Goal: Check status

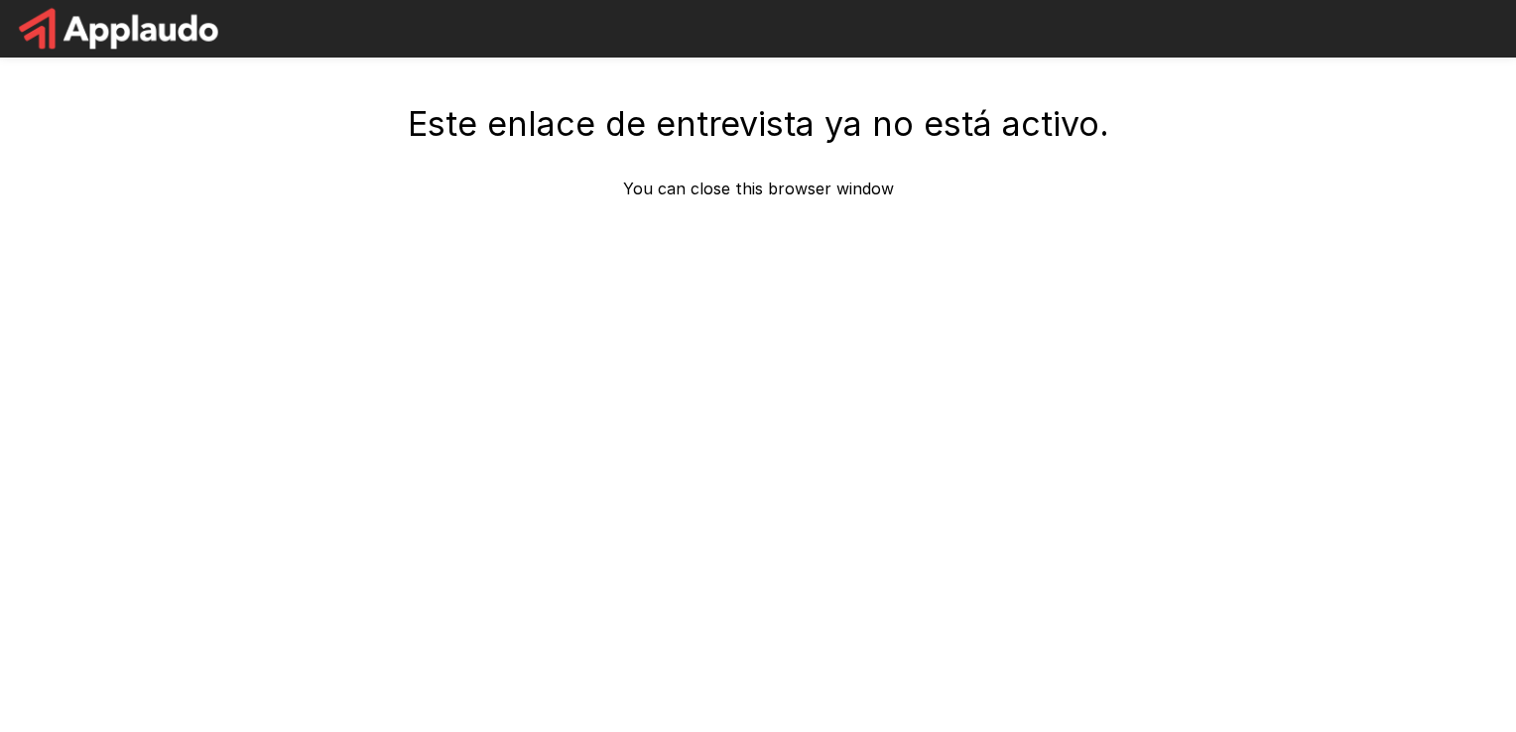
click at [569, 313] on div "Este enlace de entrevista ya no está activo. You can close this browser window" at bounding box center [758, 179] width 1190 height 359
click at [721, 192] on p "You can close this browser window" at bounding box center [758, 189] width 271 height 24
click at [802, 192] on p "You can close this browser window" at bounding box center [758, 189] width 271 height 24
click at [870, 193] on p "You can close this browser window" at bounding box center [758, 189] width 271 height 24
click at [851, 192] on p "You can close this browser window" at bounding box center [758, 189] width 271 height 24
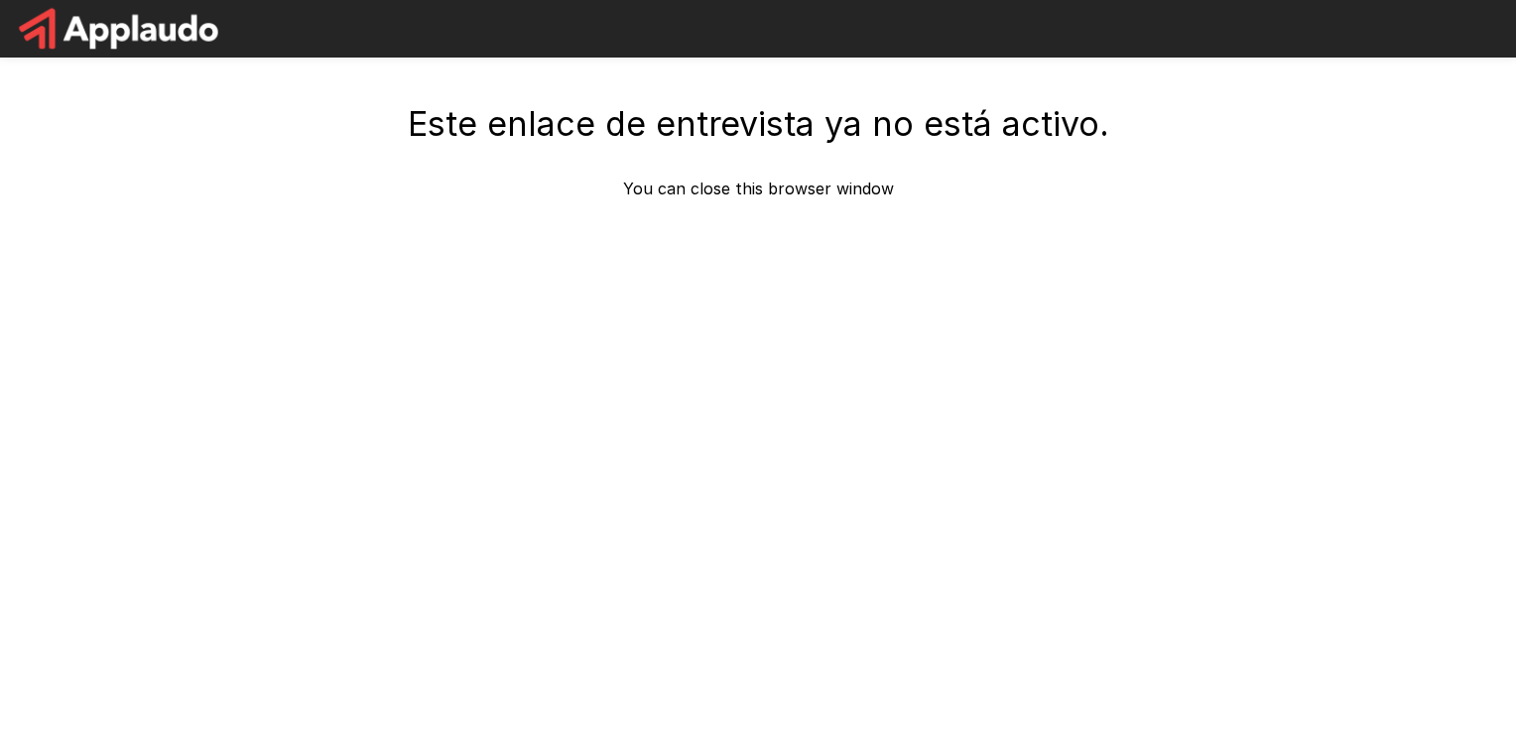
click at [659, 133] on h4 "Este enlace de entrevista ya no está activo." at bounding box center [758, 124] width 701 height 42
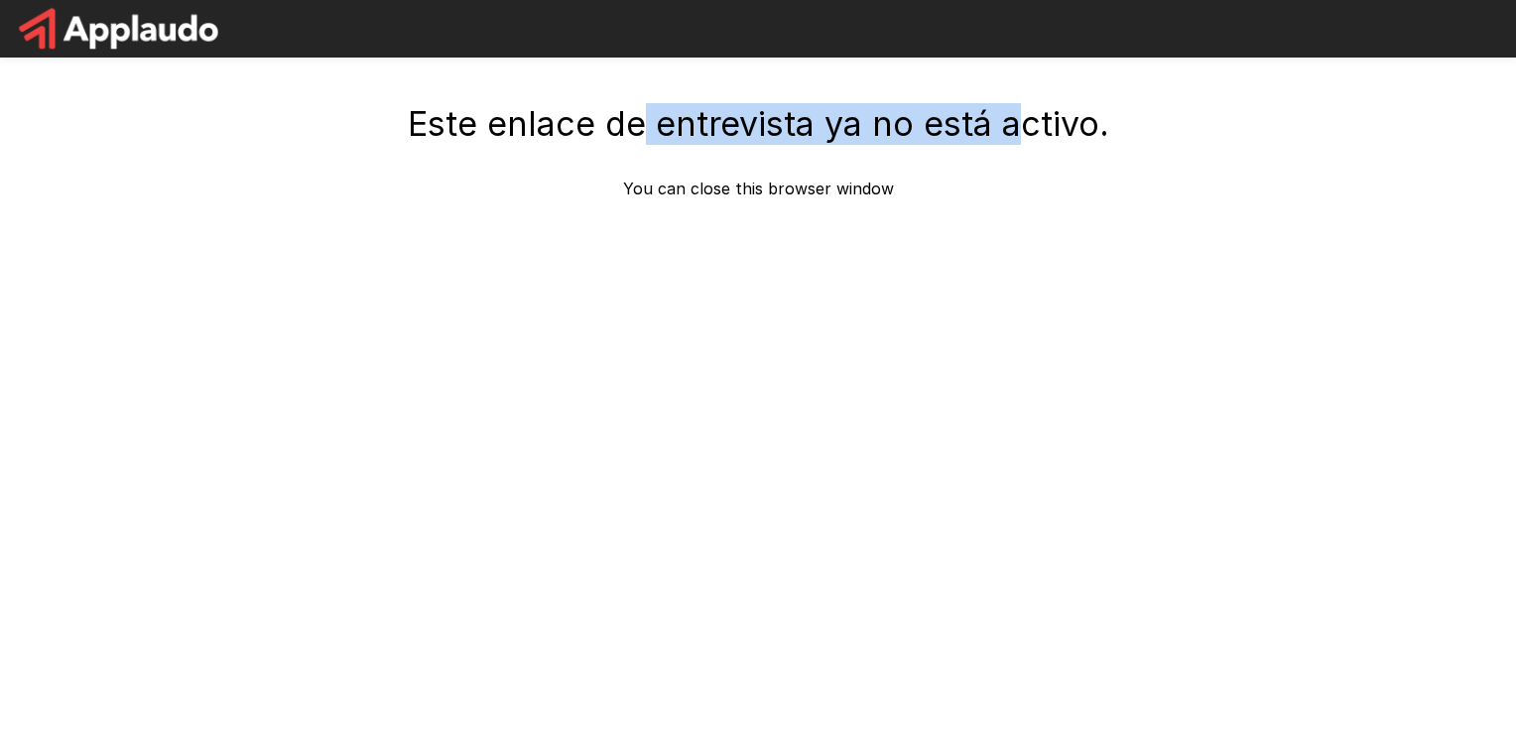
drag, startPoint x: 647, startPoint y: 140, endPoint x: 1020, endPoint y: 149, distance: 373.1
click at [1020, 149] on div "Este enlace de entrevista ya no está activo. You can close this browser window" at bounding box center [757, 151] width 1143 height 97
drag, startPoint x: 1020, startPoint y: 149, endPoint x: 952, endPoint y: 203, distance: 86.8
click at [952, 203] on div "Este enlace de entrevista ya no está activo. You can close this browser window" at bounding box center [758, 179] width 1190 height 359
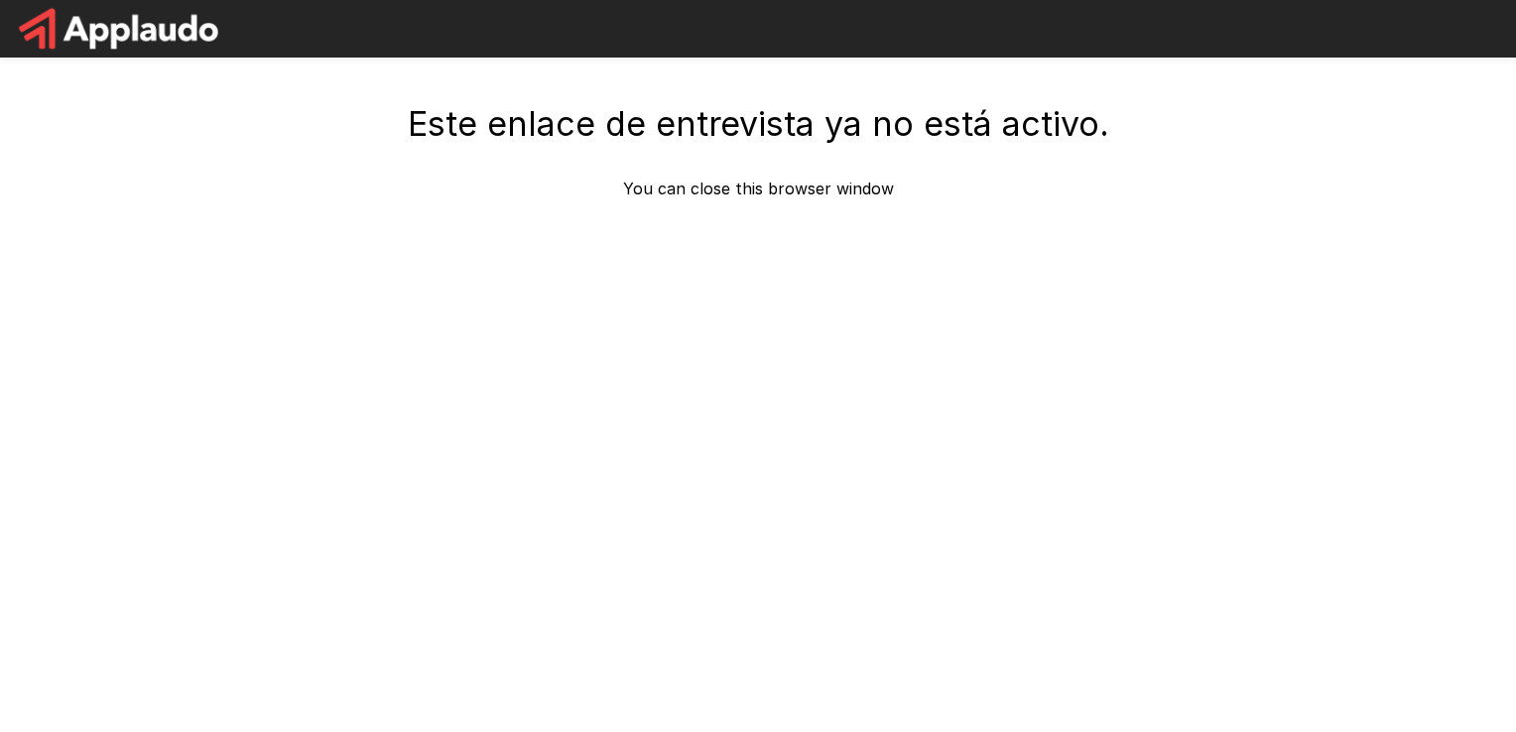
click at [799, 183] on p "You can close this browser window" at bounding box center [758, 189] width 271 height 24
click at [740, 192] on p "You can close this browser window" at bounding box center [758, 189] width 271 height 24
drag, startPoint x: 699, startPoint y: 191, endPoint x: 716, endPoint y: 185, distance: 17.9
click at [716, 185] on p "You can close this browser window" at bounding box center [758, 189] width 271 height 24
